Goal: Task Accomplishment & Management: Complete application form

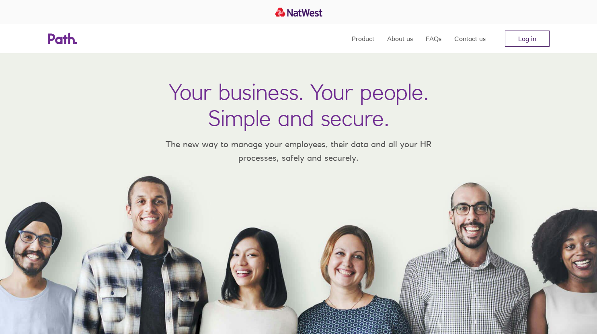
click at [521, 35] on link "Log in" at bounding box center [527, 39] width 45 height 16
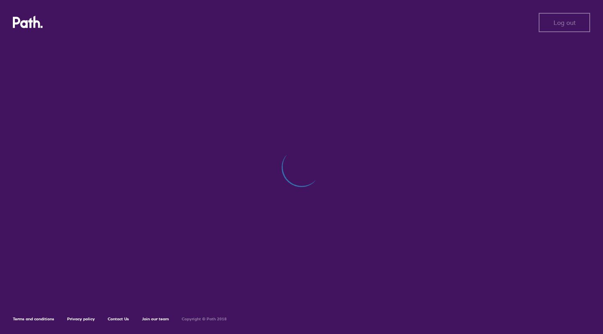
click at [264, 61] on div "Log out Log out Terms and conditions Privacy policy Contact Us Join our team Co…" at bounding box center [301, 167] width 603 height 334
